Goal: Task Accomplishment & Management: Manage account settings

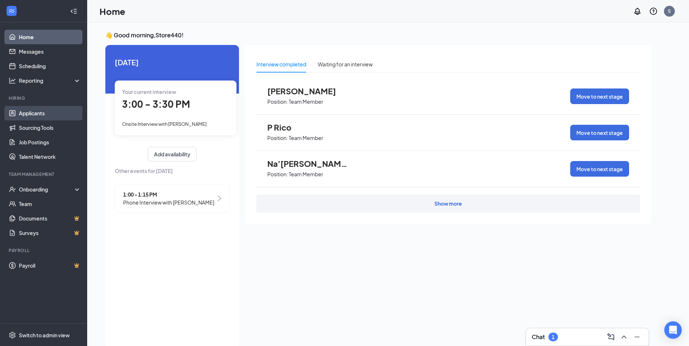
click at [54, 112] on link "Applicants" at bounding box center [50, 113] width 62 height 15
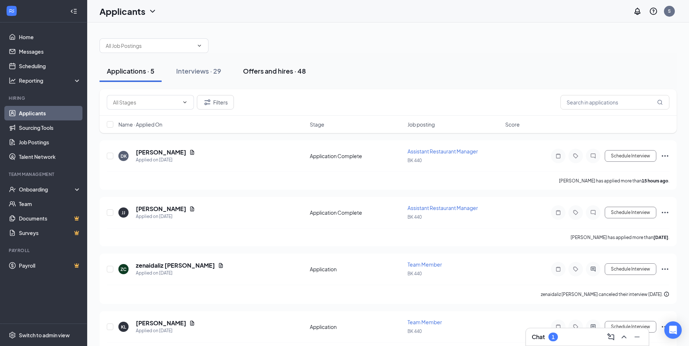
click at [289, 72] on div "Offers and hires · 48" at bounding box center [274, 70] width 63 height 9
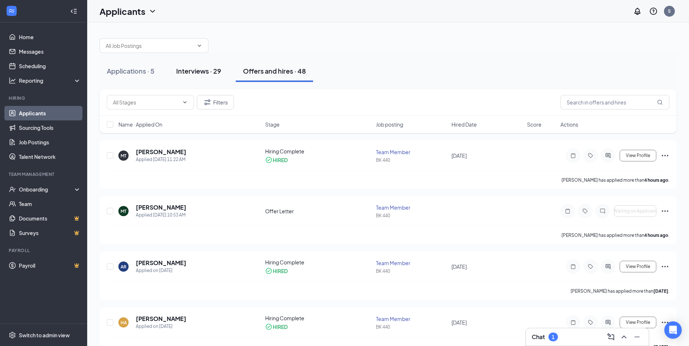
click at [212, 70] on div "Interviews · 29" at bounding box center [198, 70] width 45 height 9
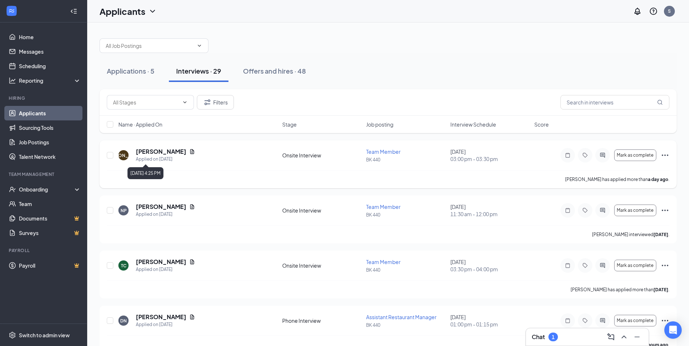
click at [161, 156] on div "Applied on [DATE]" at bounding box center [165, 159] width 59 height 7
click at [161, 150] on h5 "[PERSON_NAME]" at bounding box center [161, 152] width 50 height 8
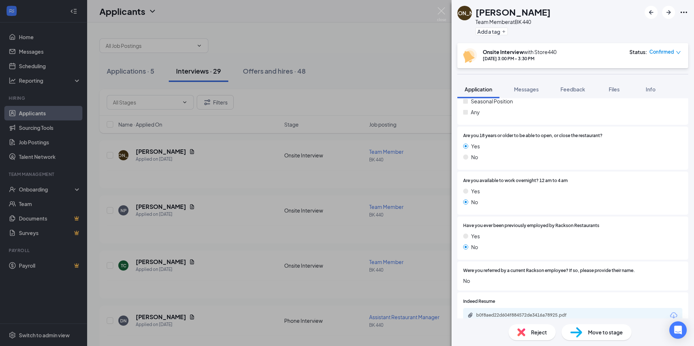
scroll to position [182, 0]
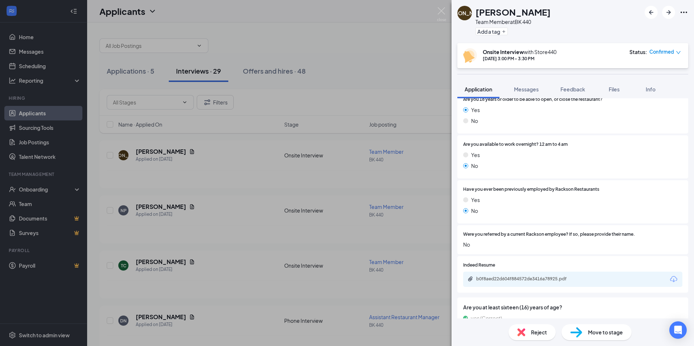
click at [670, 278] on icon "Download" at bounding box center [673, 279] width 7 height 6
